Goal: Transaction & Acquisition: Purchase product/service

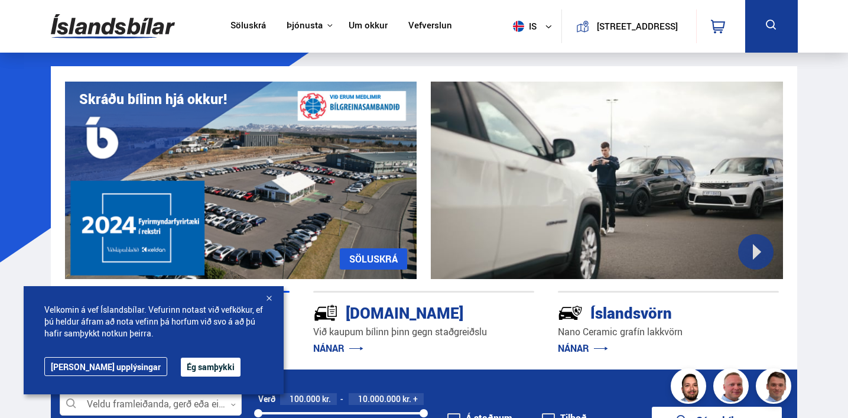
click at [190, 364] on button "Ég samþykki" at bounding box center [211, 367] width 60 height 19
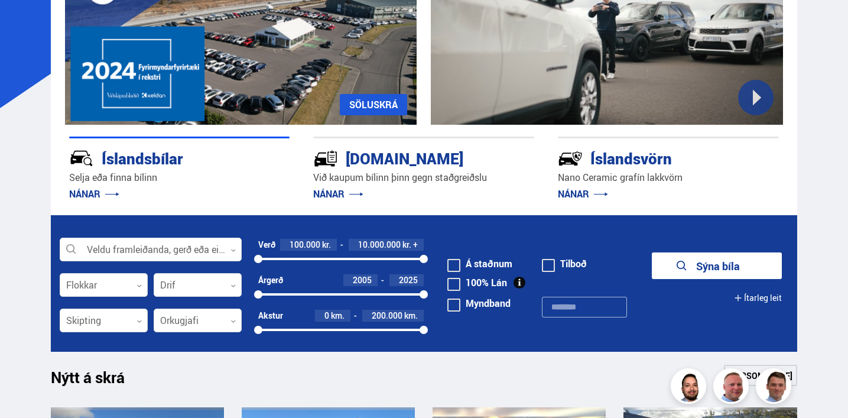
scroll to position [164, 0]
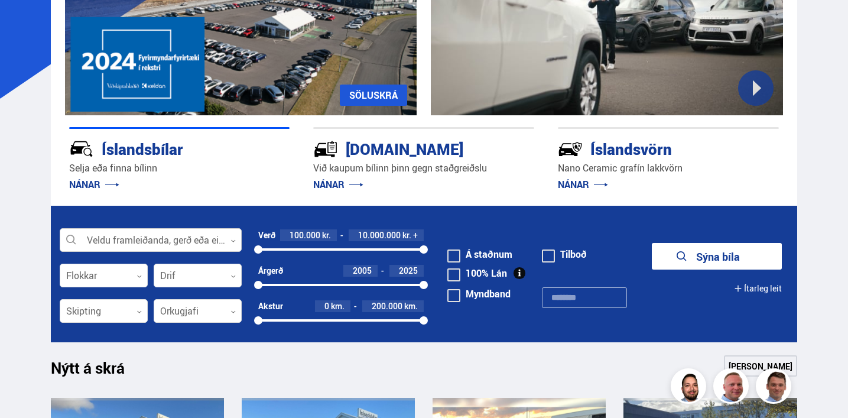
click at [233, 241] on icon at bounding box center [233, 240] width 5 height 5
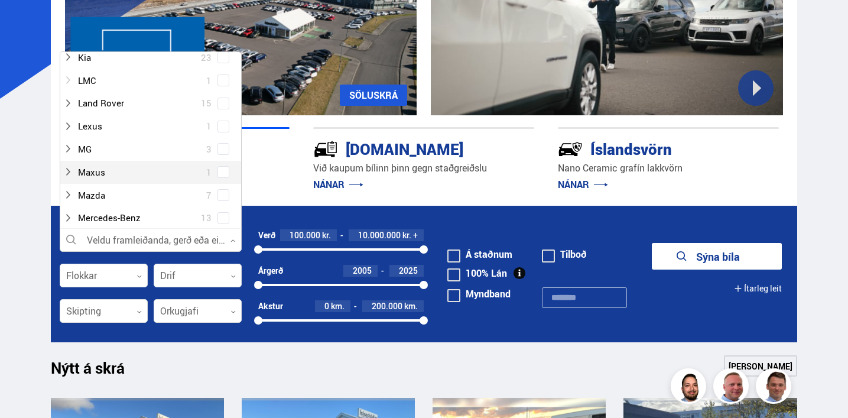
scroll to position [420, 0]
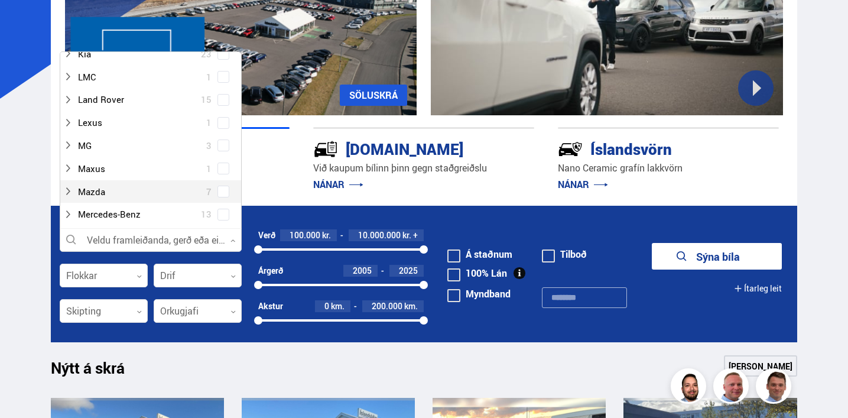
click at [221, 192] on span at bounding box center [223, 191] width 5 height 5
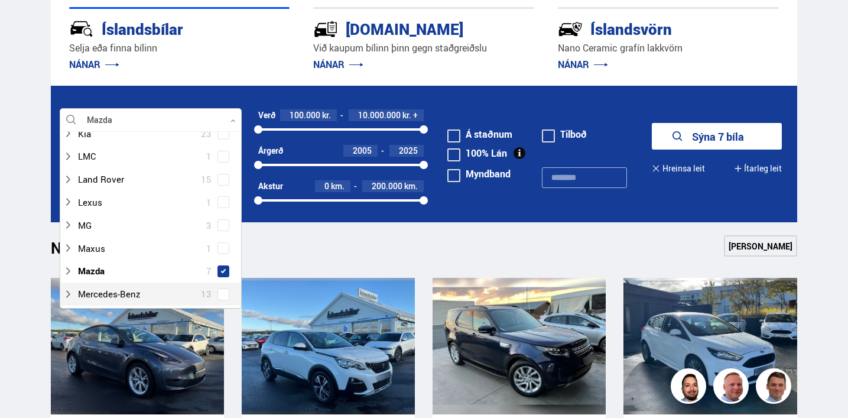
scroll to position [283, 0]
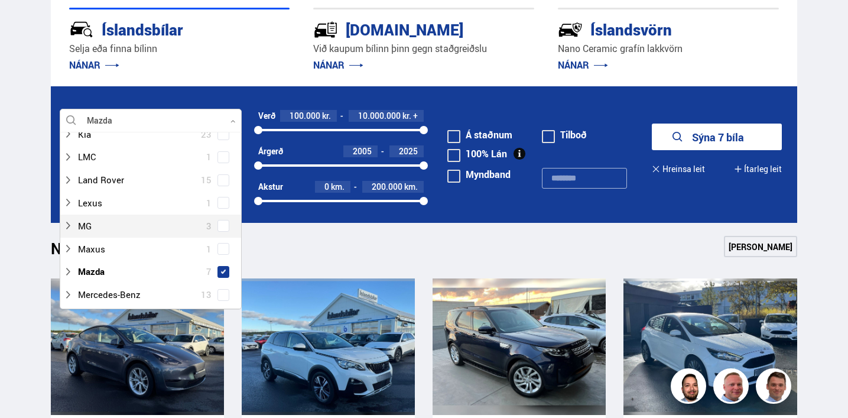
click at [725, 138] on button "Sýna 7 bíla" at bounding box center [717, 137] width 130 height 27
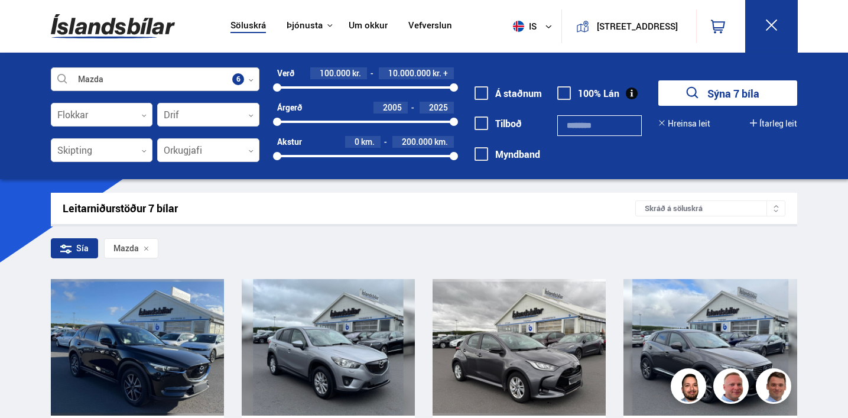
click at [249, 80] on icon at bounding box center [250, 79] width 5 height 5
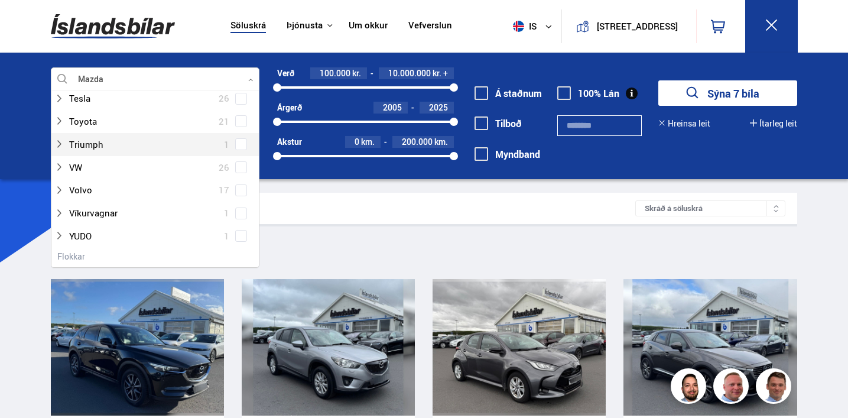
scroll to position [920, 0]
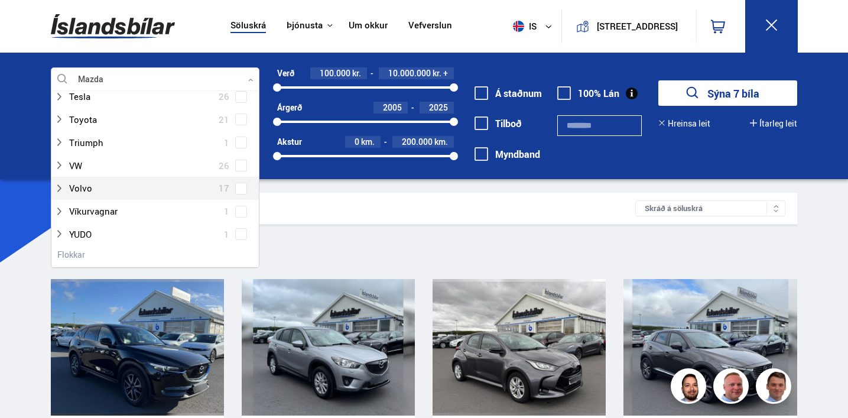
click at [239, 189] on span at bounding box center [241, 188] width 5 height 5
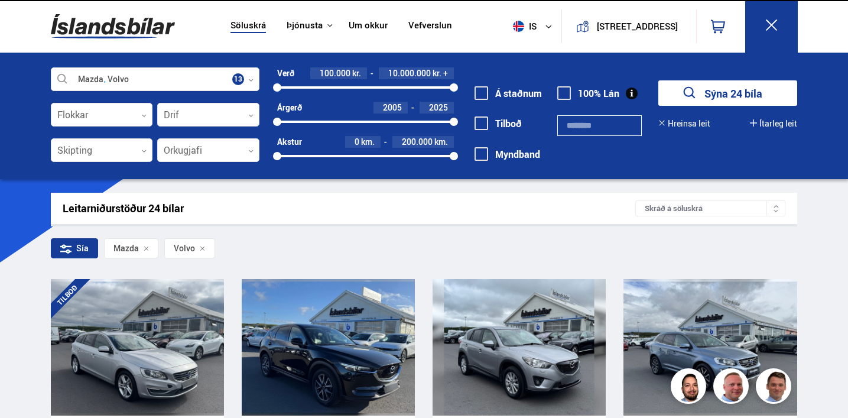
click at [723, 90] on button "Sýna 24 bíla" at bounding box center [728, 92] width 139 height 25
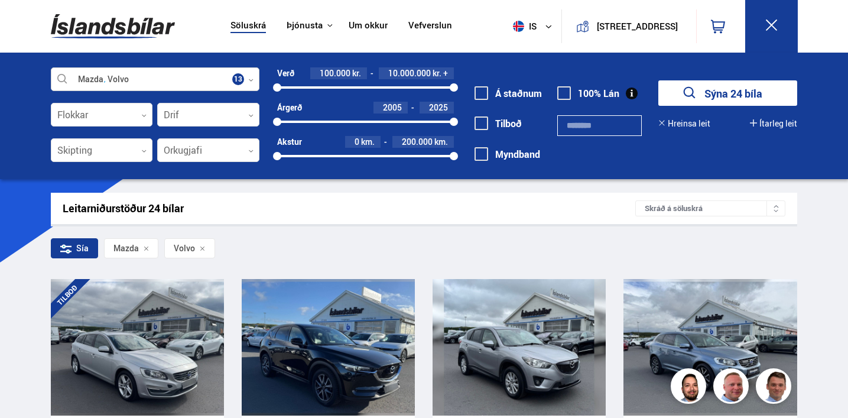
click at [249, 76] on div at bounding box center [155, 80] width 209 height 24
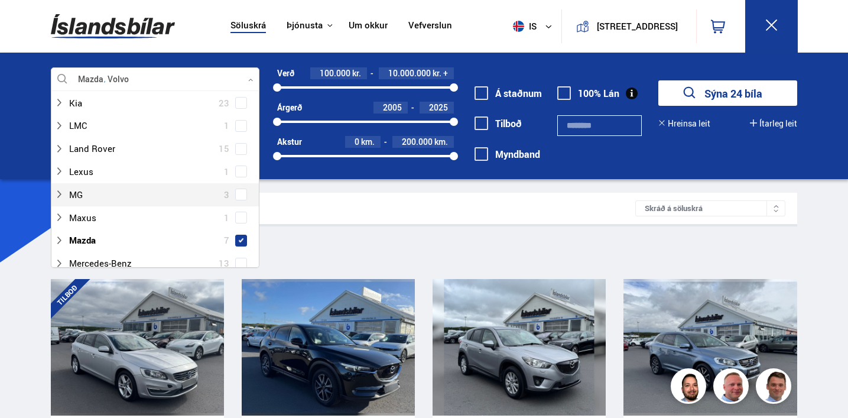
scroll to position [443, 0]
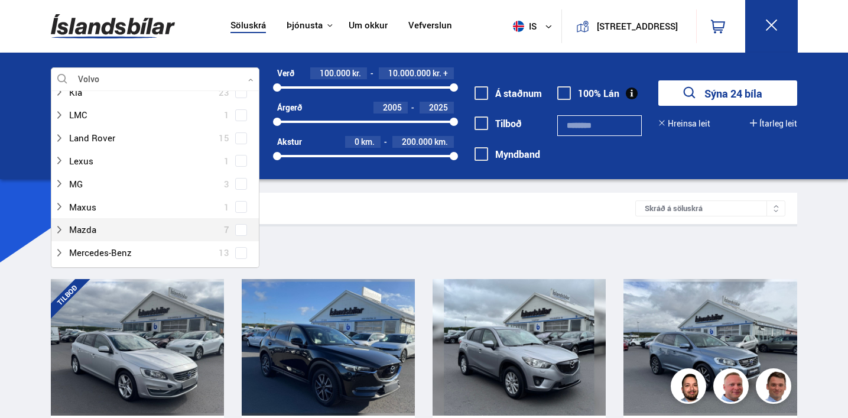
click at [239, 228] on span at bounding box center [241, 230] width 5 height 5
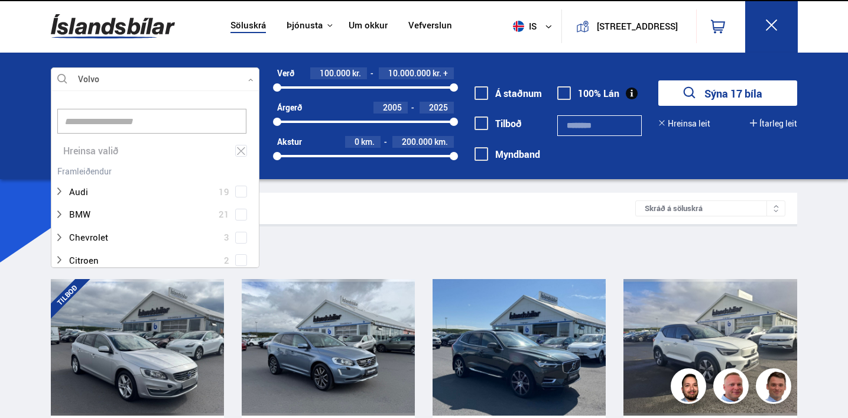
click at [716, 92] on button "Sýna 17 bíla" at bounding box center [728, 92] width 139 height 25
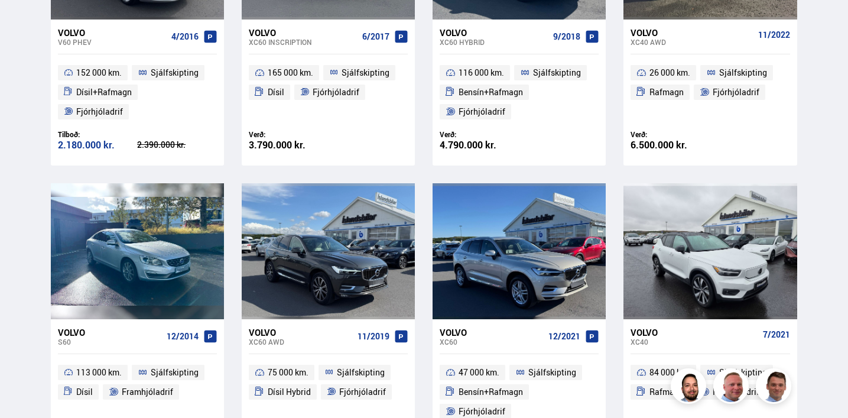
scroll to position [220, 0]
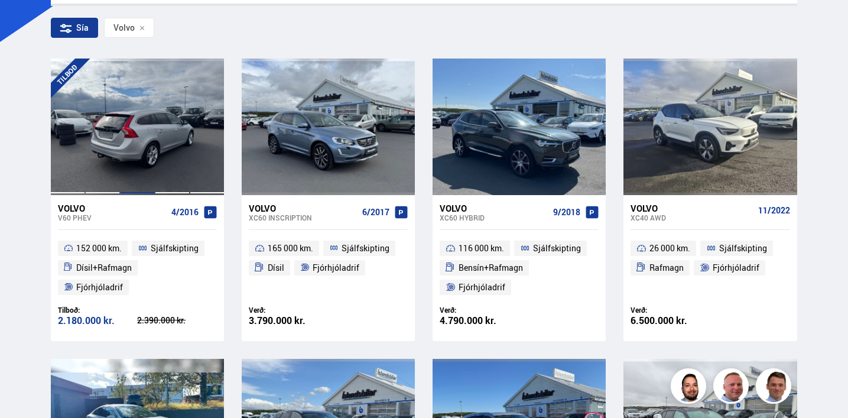
click at [135, 121] on div at bounding box center [137, 127] width 35 height 136
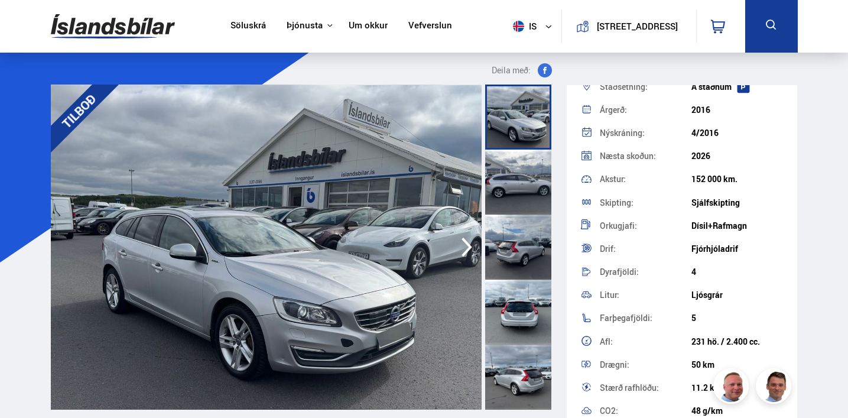
click at [467, 244] on icon "button" at bounding box center [467, 248] width 11 height 20
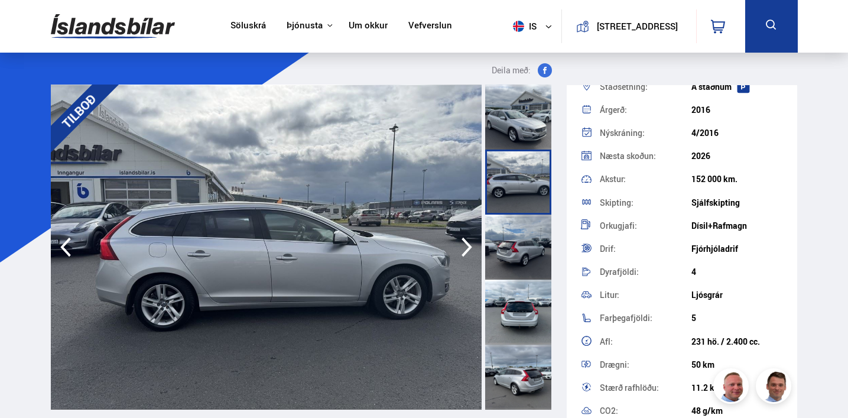
click at [467, 244] on icon "button" at bounding box center [467, 248] width 11 height 20
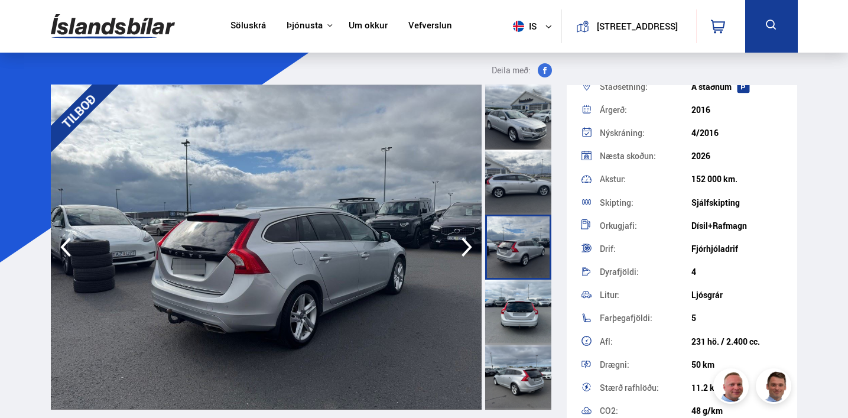
click at [467, 244] on icon "button" at bounding box center [467, 248] width 11 height 20
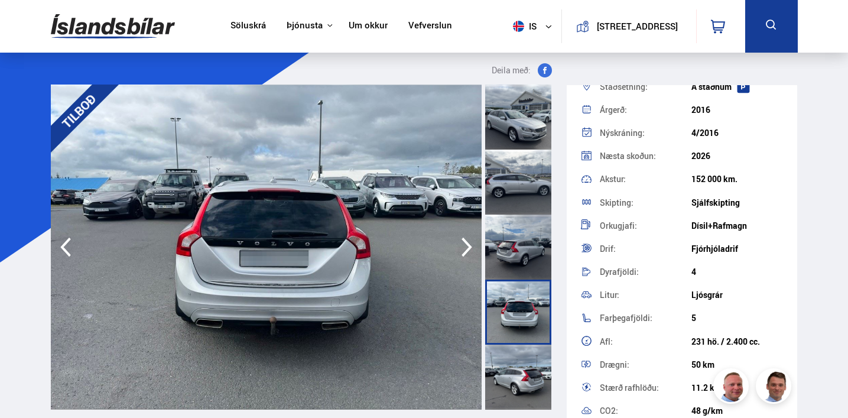
click at [467, 244] on icon "button" at bounding box center [467, 248] width 11 height 20
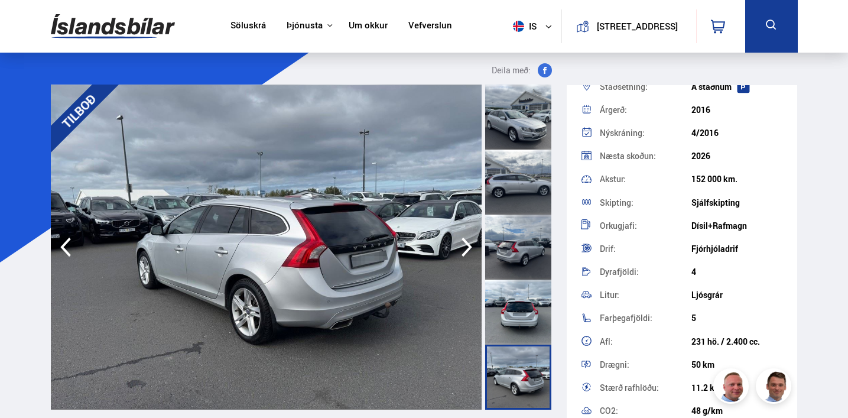
click at [467, 244] on icon "button" at bounding box center [467, 248] width 11 height 20
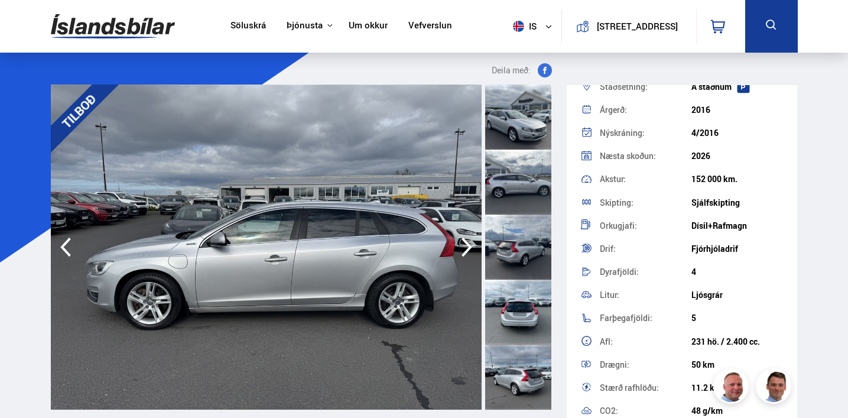
click at [467, 244] on icon "button" at bounding box center [467, 248] width 11 height 20
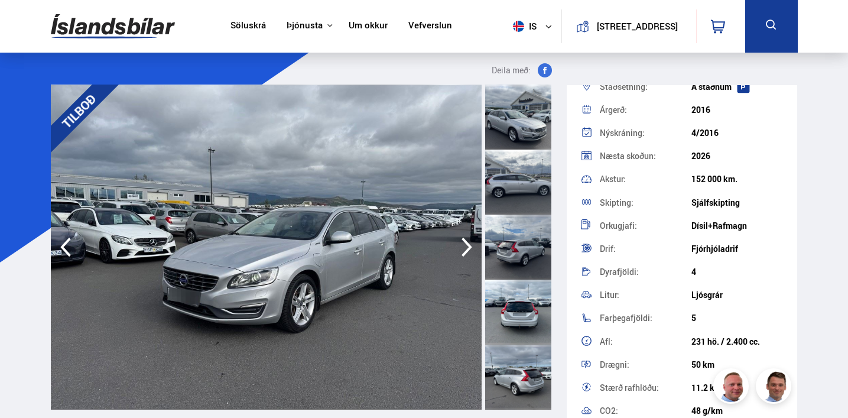
click at [467, 244] on icon "button" at bounding box center [467, 248] width 11 height 20
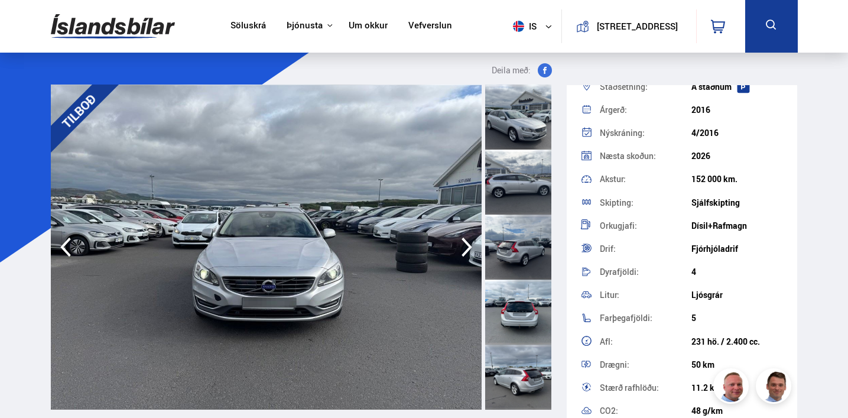
click at [467, 244] on icon "button" at bounding box center [467, 248] width 11 height 20
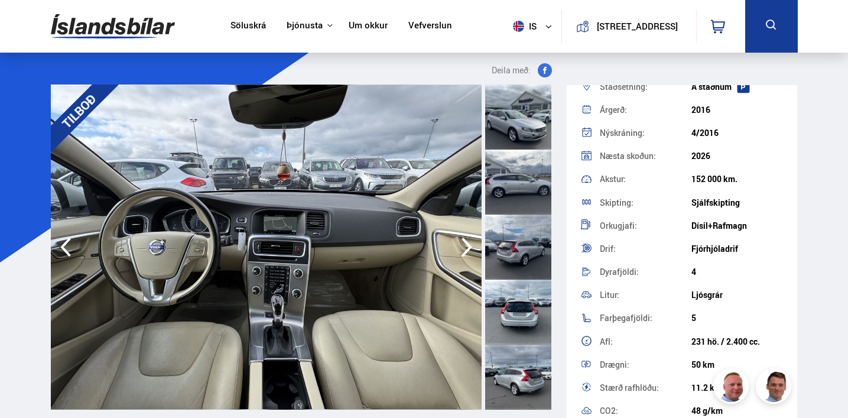
click at [467, 244] on icon "button" at bounding box center [467, 248] width 11 height 20
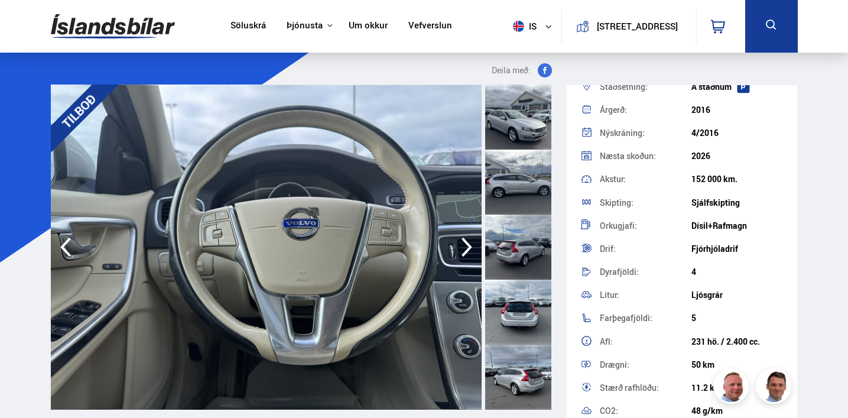
click at [467, 244] on icon "button" at bounding box center [467, 248] width 11 height 20
